Goal: Communication & Community: Answer question/provide support

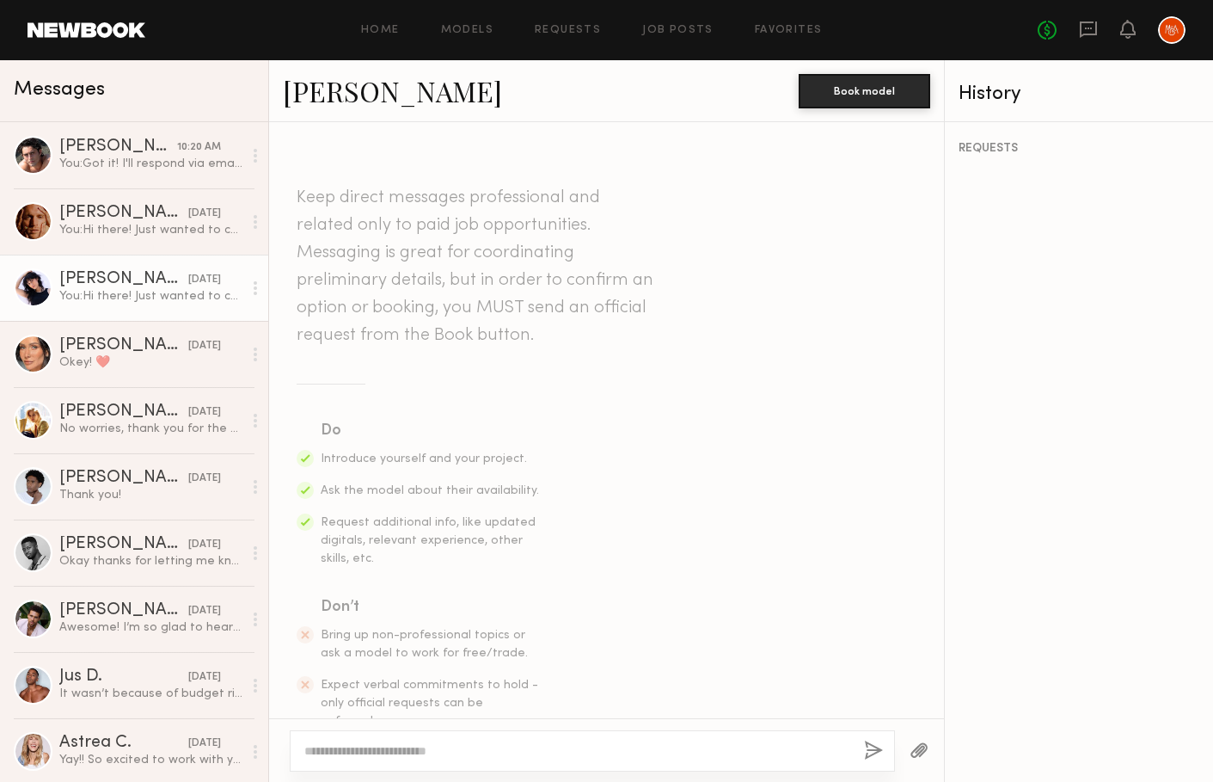
scroll to position [2687, 0]
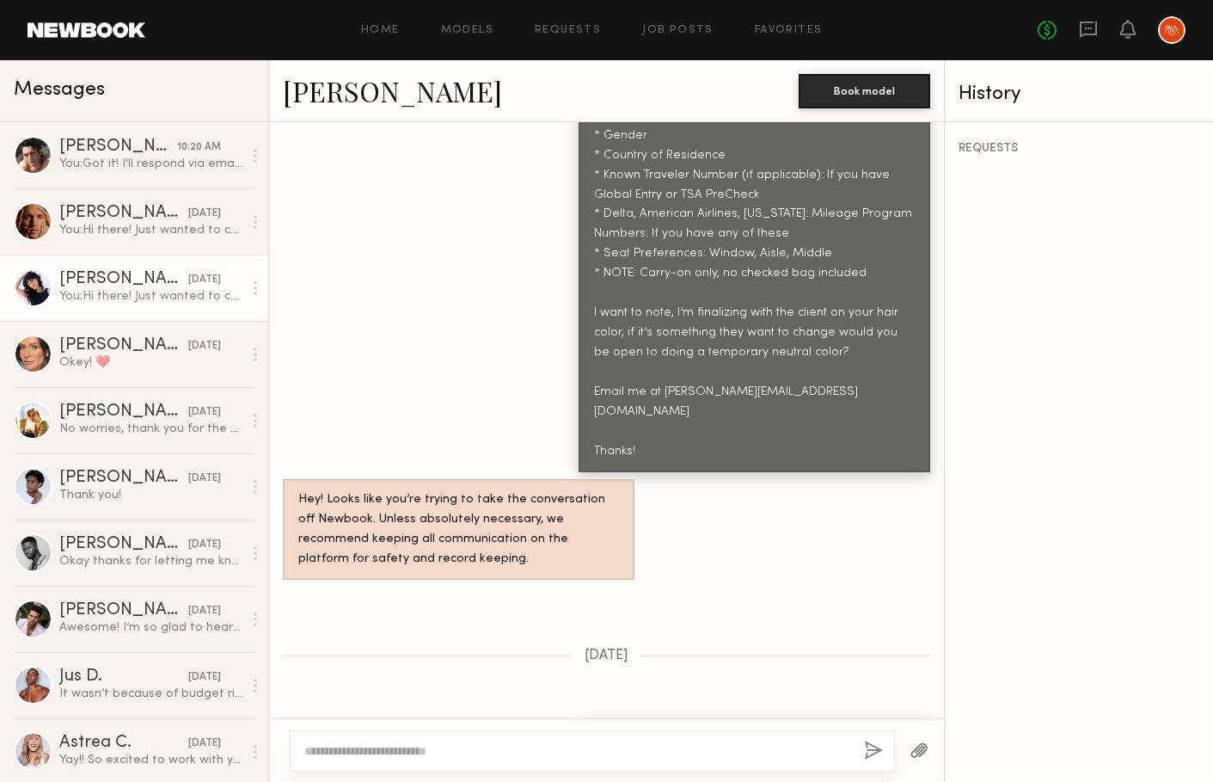
drag, startPoint x: 808, startPoint y: 680, endPoint x: 593, endPoint y: 646, distance: 218.6
click at [593, 718] on div "Hi there! Just wanted to check in, we'd like to book your travel by the end of …" at bounding box center [755, 748] width 352 height 61
copy div "Hi there! Just wanted to check in, we'd like to book your travel by the end of …"
click at [431, 748] on textarea at bounding box center [577, 750] width 546 height 17
paste textarea "**********"
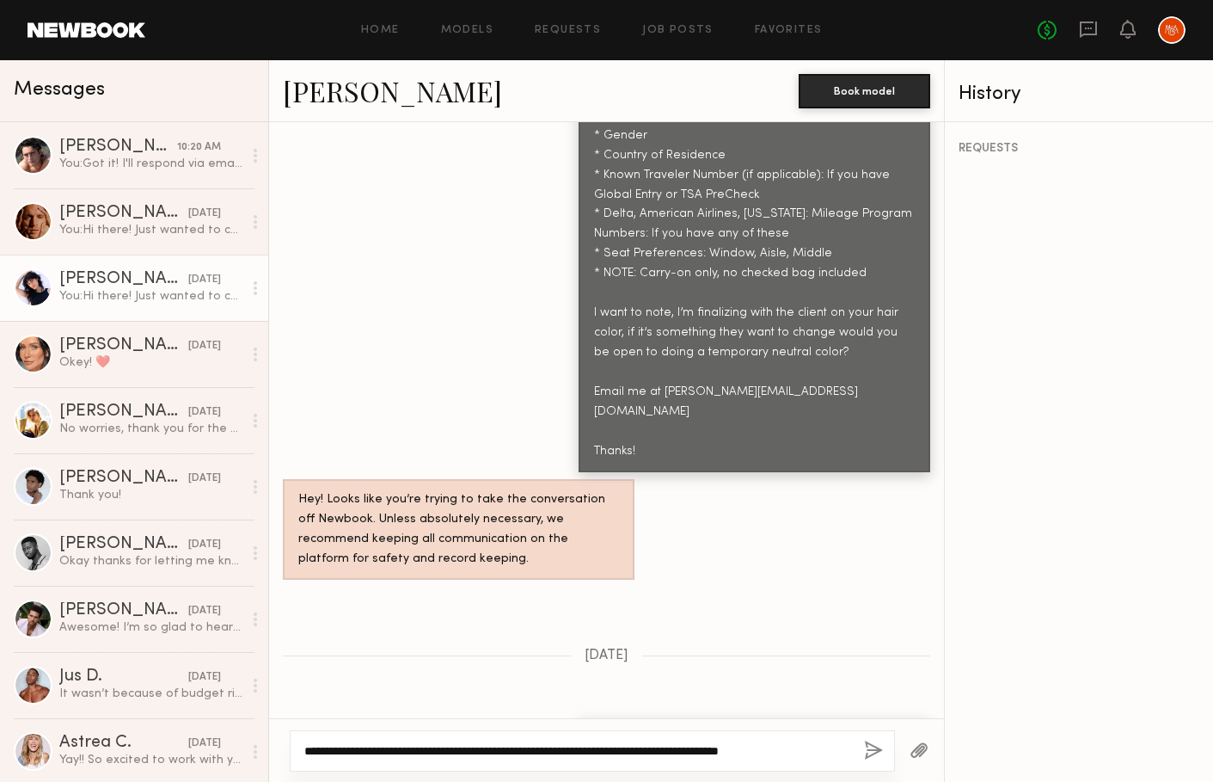
type textarea "**********"
click at [875, 752] on button "button" at bounding box center [873, 750] width 19 height 21
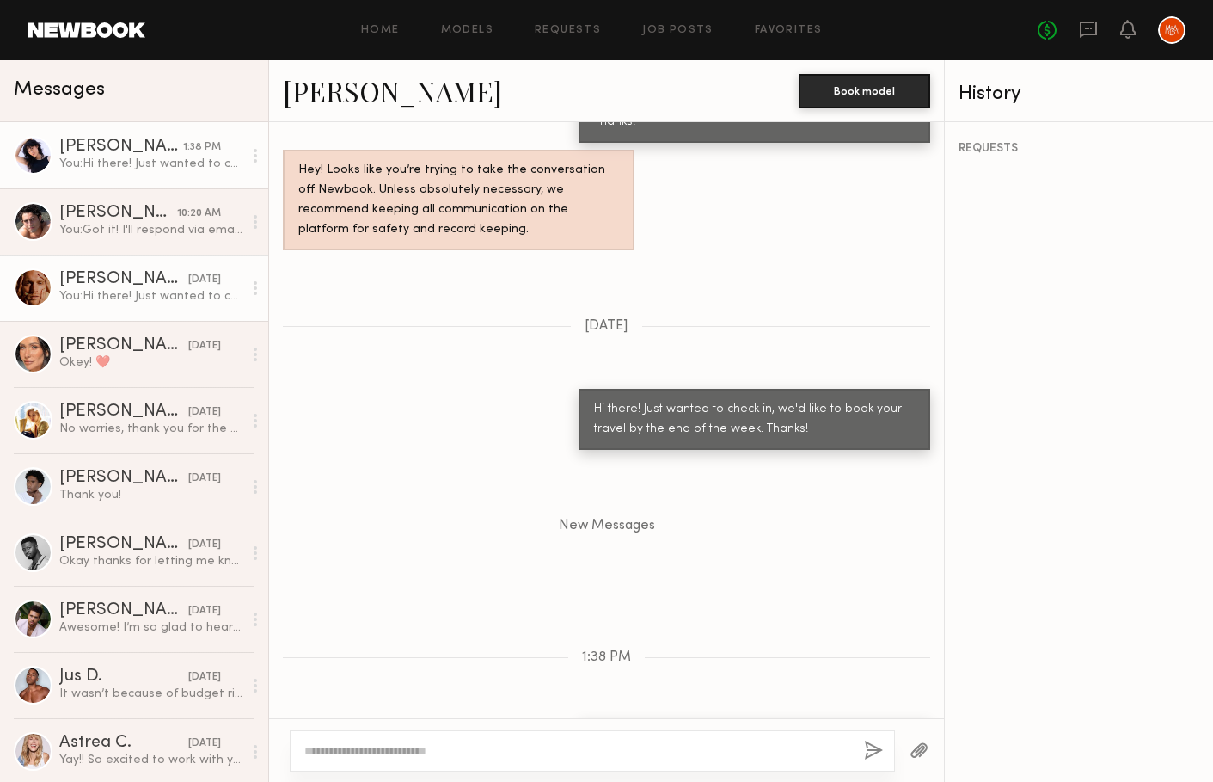
click at [109, 274] on div "[PERSON_NAME]" at bounding box center [123, 279] width 129 height 17
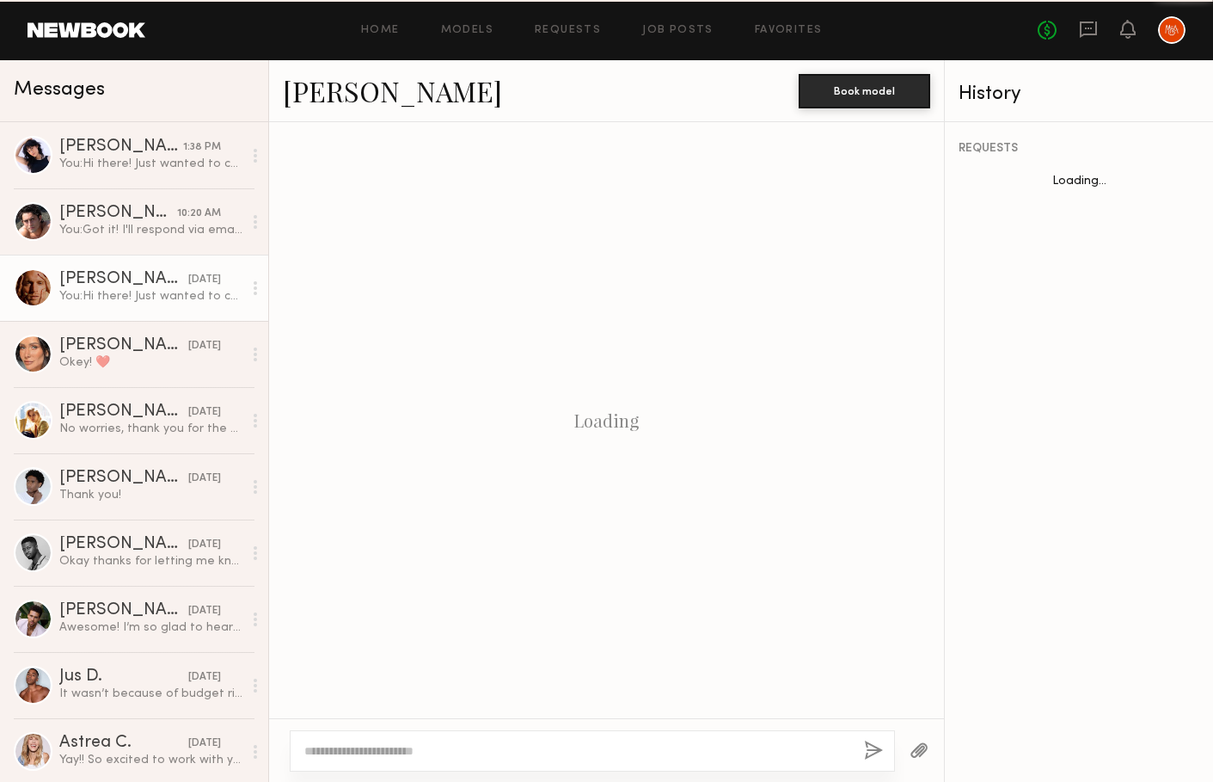
scroll to position [2816, 0]
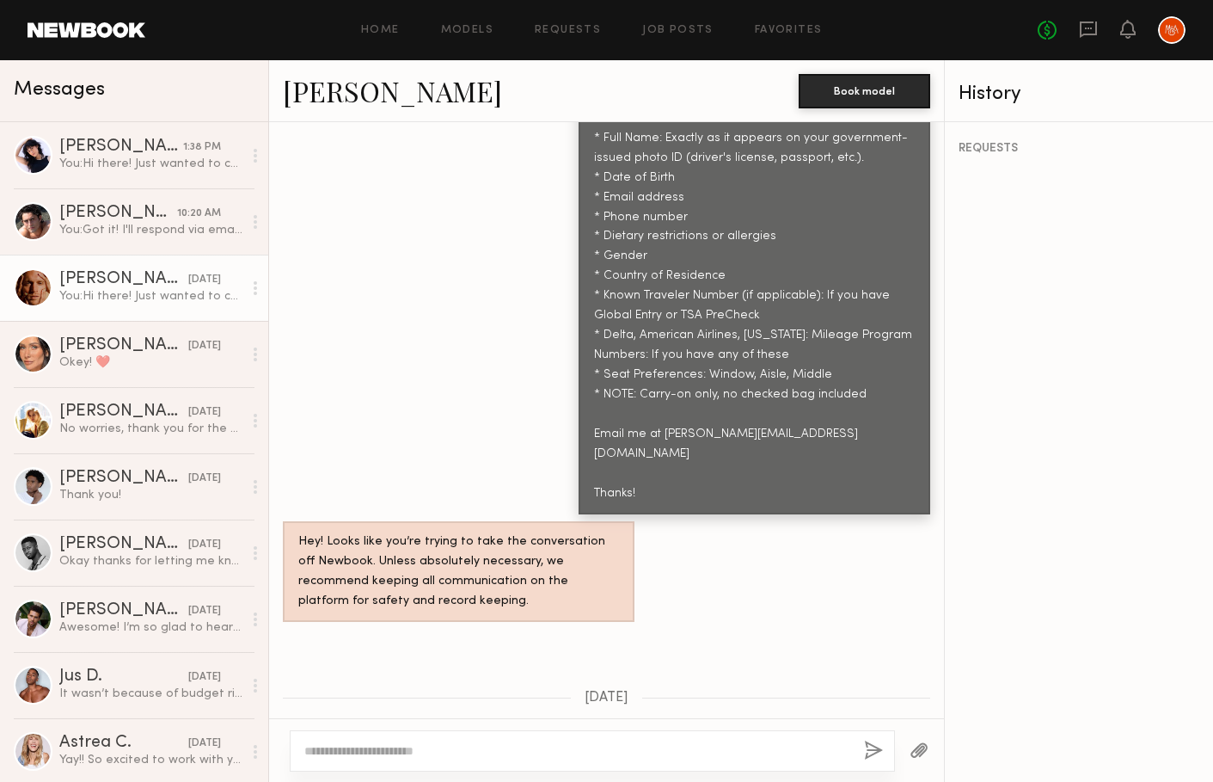
click at [415, 742] on textarea at bounding box center [577, 750] width 546 height 17
type textarea "**********"
click at [875, 744] on button "button" at bounding box center [873, 750] width 19 height 21
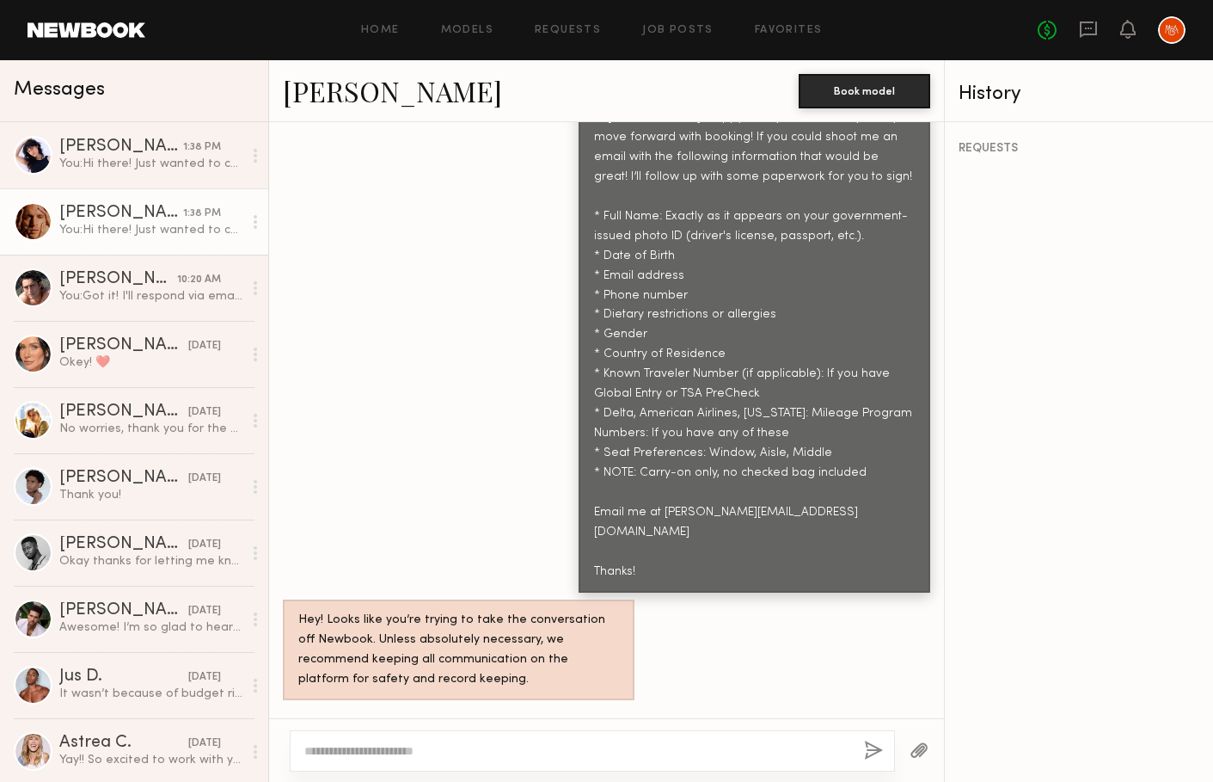
scroll to position [2731, 0]
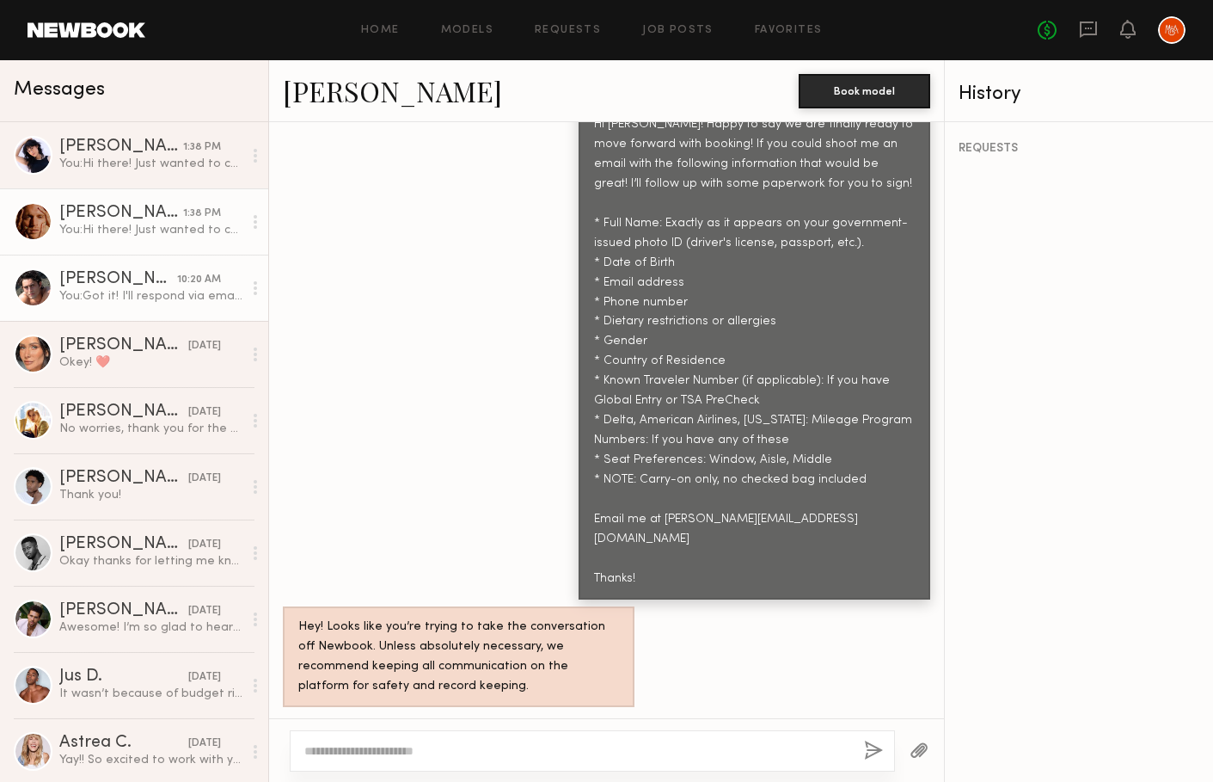
click at [122, 292] on div "You: Got it! I'll respond via email with additional info, thanks!" at bounding box center [150, 296] width 183 height 16
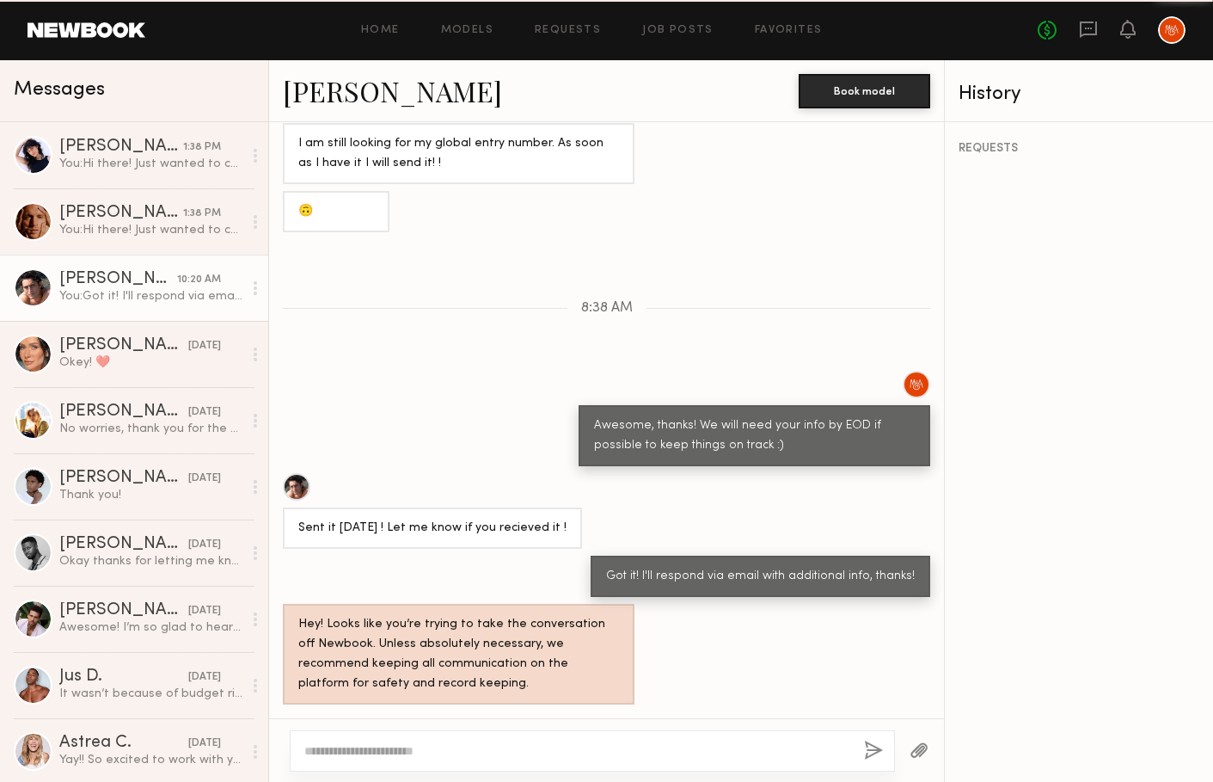
scroll to position [1333, 0]
